Goal: Transaction & Acquisition: Purchase product/service

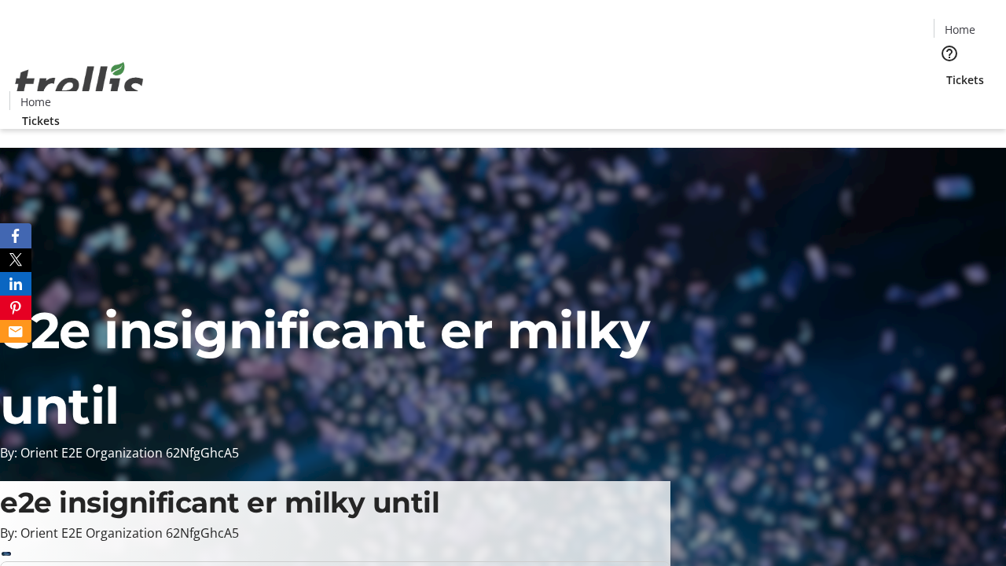
click at [946, 72] on span "Tickets" at bounding box center [965, 80] width 38 height 17
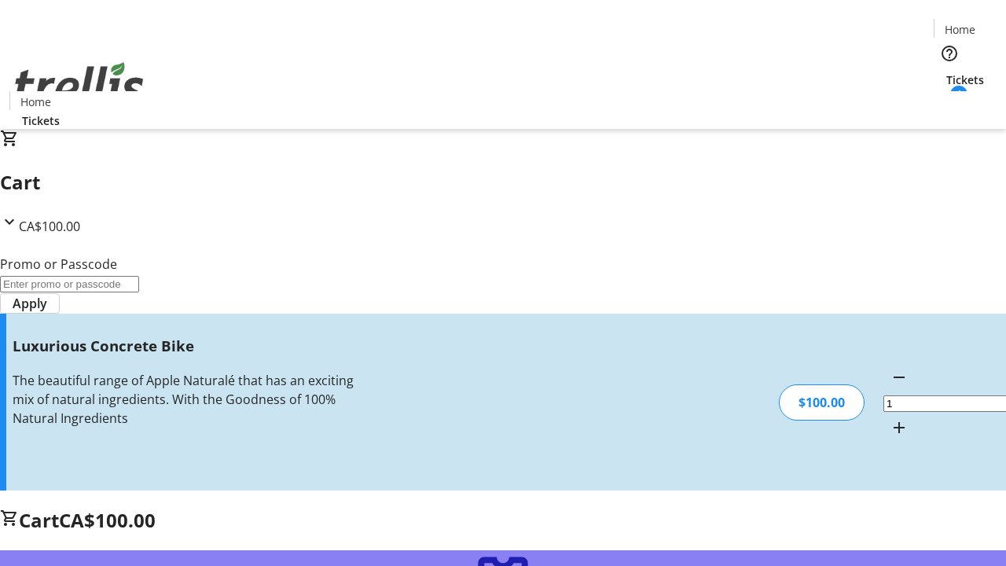
type input "FREE"
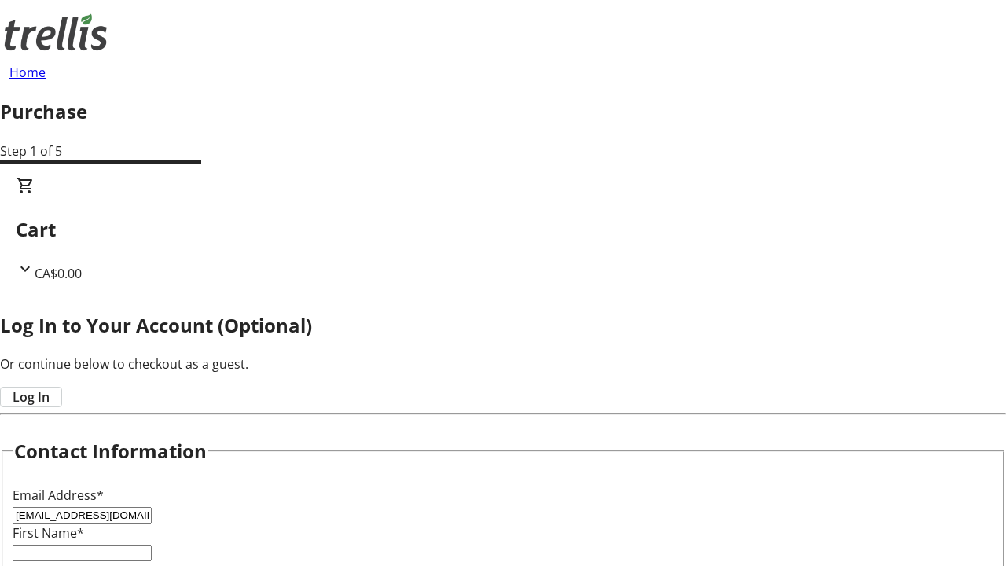
type input "[EMAIL_ADDRESS][DOMAIN_NAME]"
type input "Arjun"
type input "[PERSON_NAME]"
